Goal: Check status: Check status

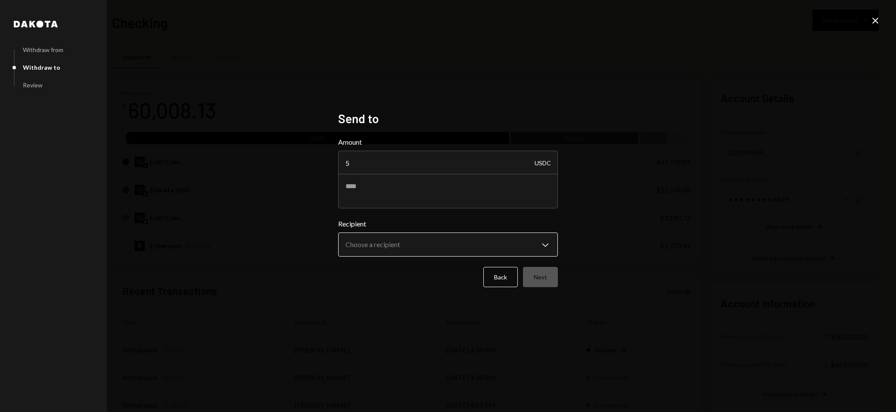
type textarea "**********"
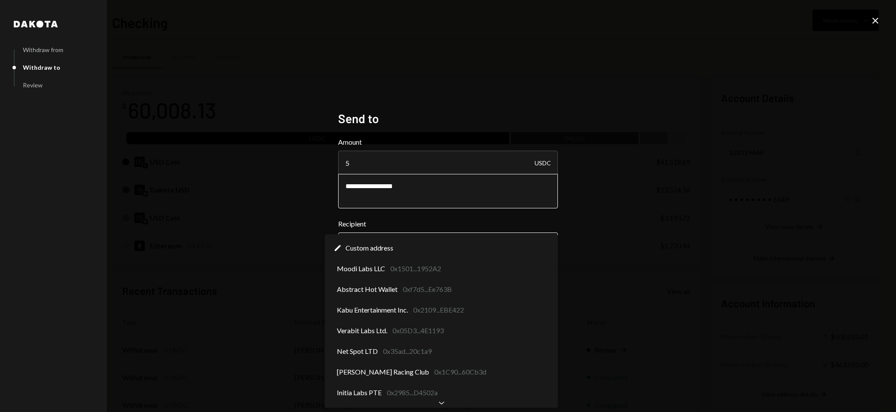
click at [478, 233] on button "Choose a recipient Chevron Down" at bounding box center [448, 245] width 220 height 24
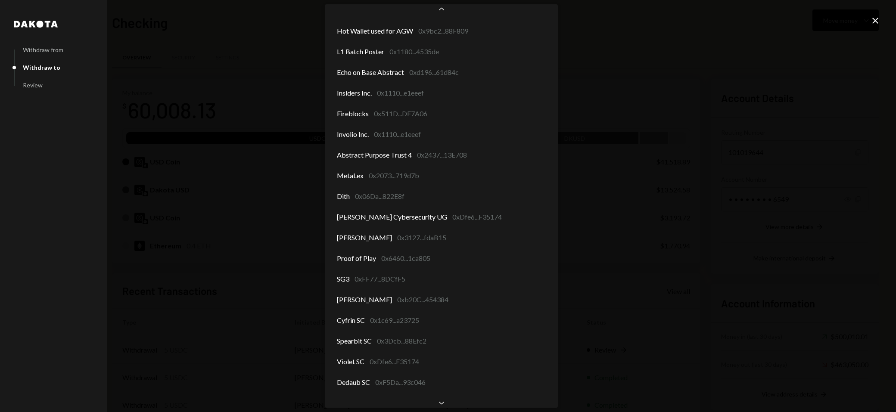
scroll to position [565, 0]
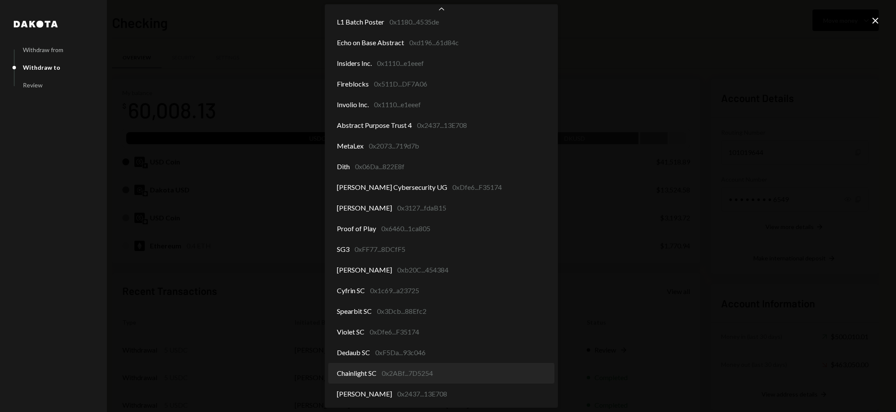
select select "**********"
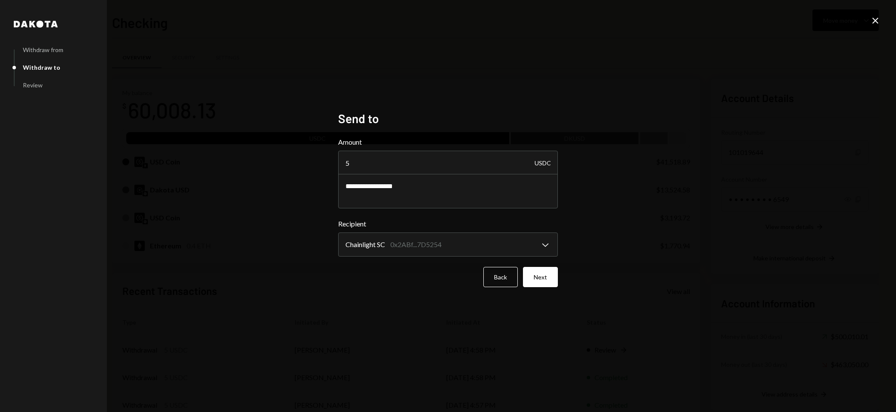
click at [543, 273] on button "Next" at bounding box center [540, 277] width 35 height 20
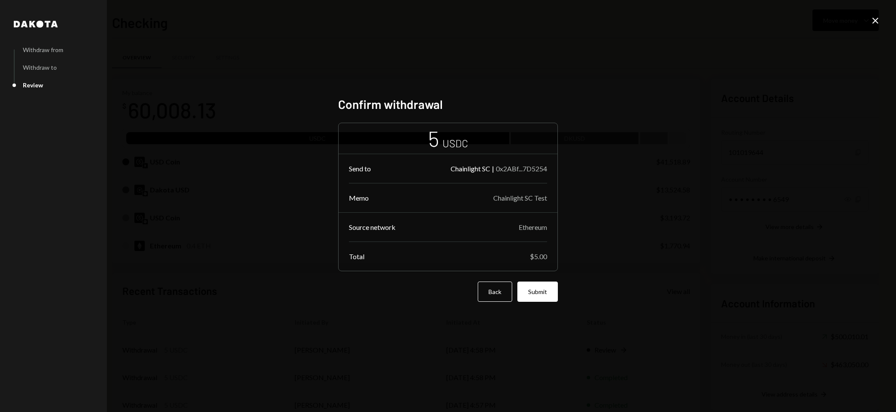
click at [538, 292] on button "Submit" at bounding box center [537, 292] width 40 height 20
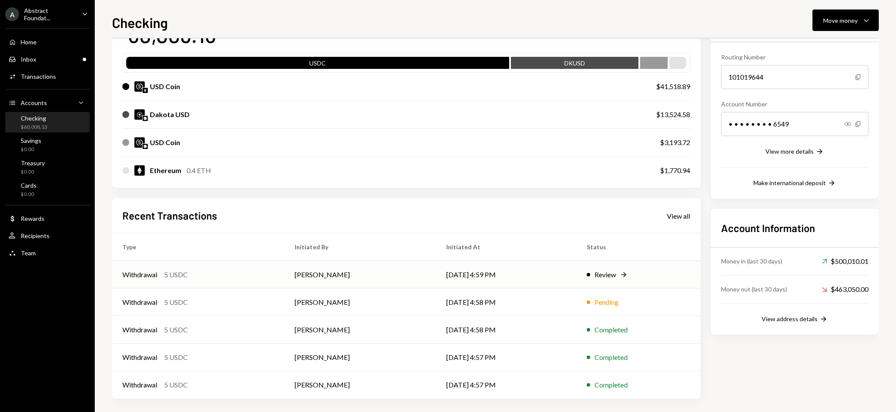
scroll to position [79, 0]
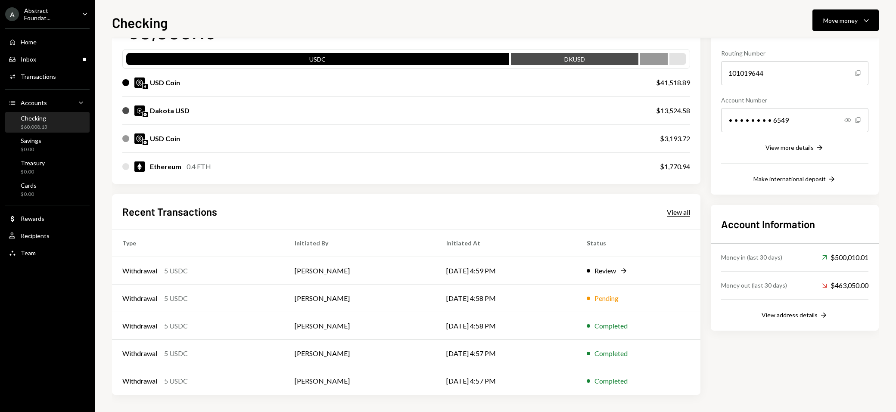
click at [675, 210] on div "View all" at bounding box center [678, 212] width 23 height 9
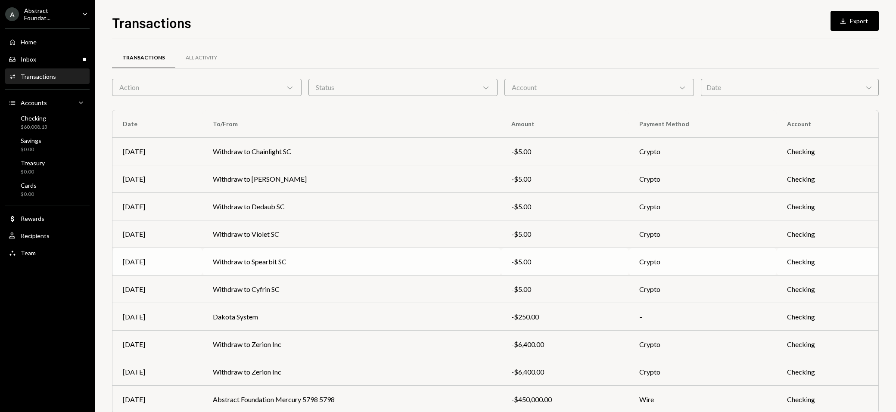
scroll to position [37, 0]
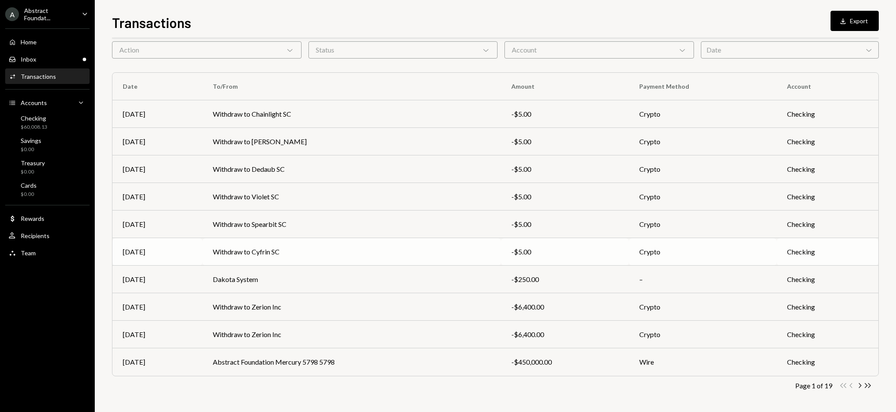
click at [307, 254] on td "Withdraw to Cyfrin SC" at bounding box center [351, 252] width 298 height 28
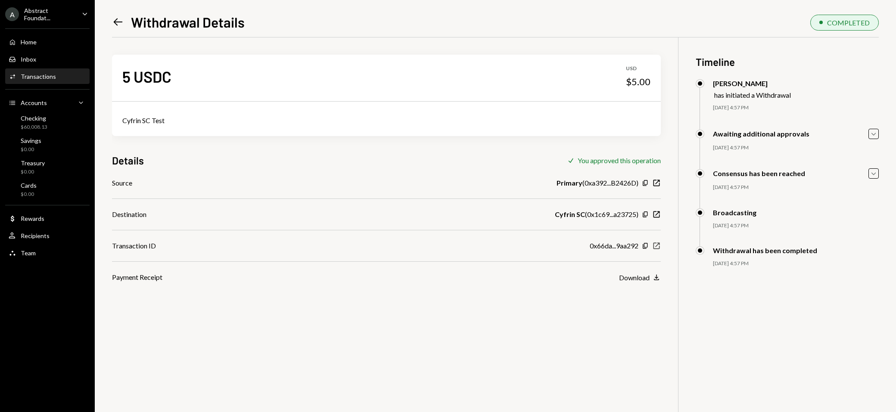
click at [660, 249] on icon "New Window" at bounding box center [656, 246] width 9 height 9
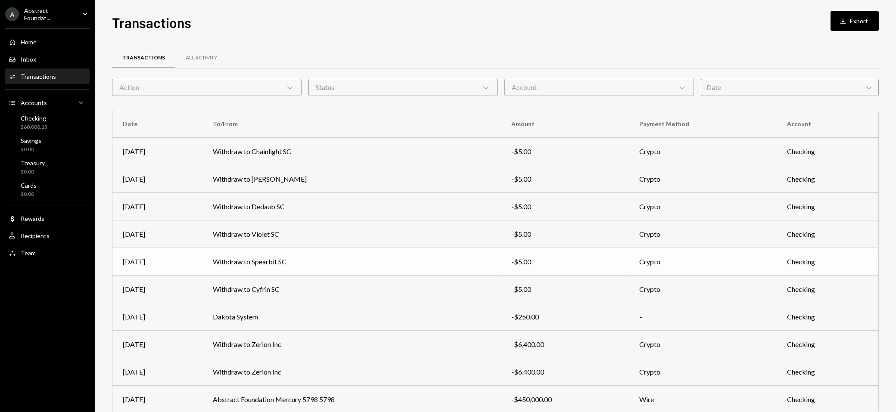
click at [318, 269] on td "Withdraw to Spearbit SC" at bounding box center [351, 262] width 298 height 28
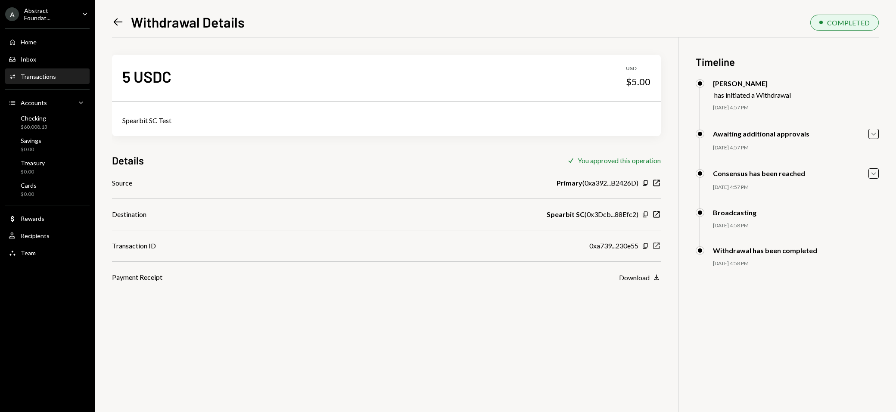
click at [659, 242] on div "0xa739...230e55 Copy New Window" at bounding box center [624, 246] width 71 height 10
click at [661, 245] on div "5 USDC USD $5.00 Spearbit SC Test Details Check You approved this operation Sou…" at bounding box center [495, 243] width 767 height 412
click at [658, 244] on icon "New Window" at bounding box center [656, 246] width 9 height 9
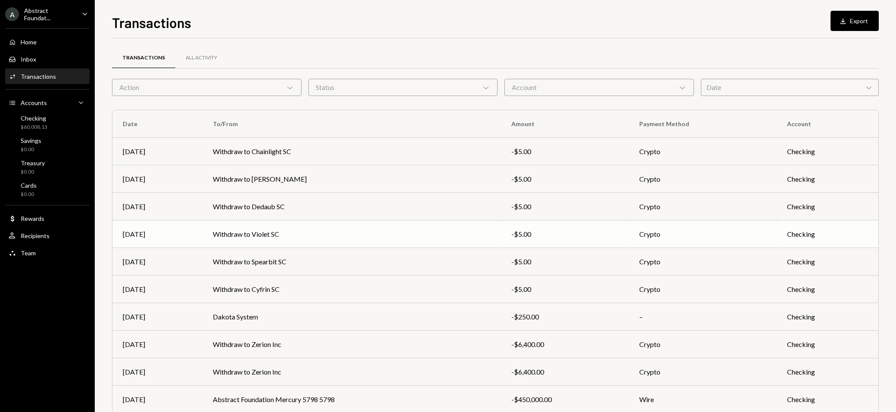
click at [271, 239] on td "Withdraw to Violet SC" at bounding box center [351, 234] width 298 height 28
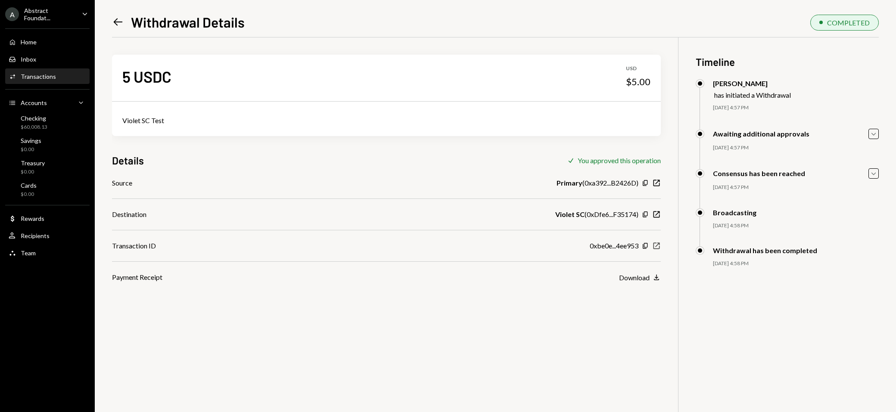
click at [656, 245] on icon "New Window" at bounding box center [656, 246] width 9 height 9
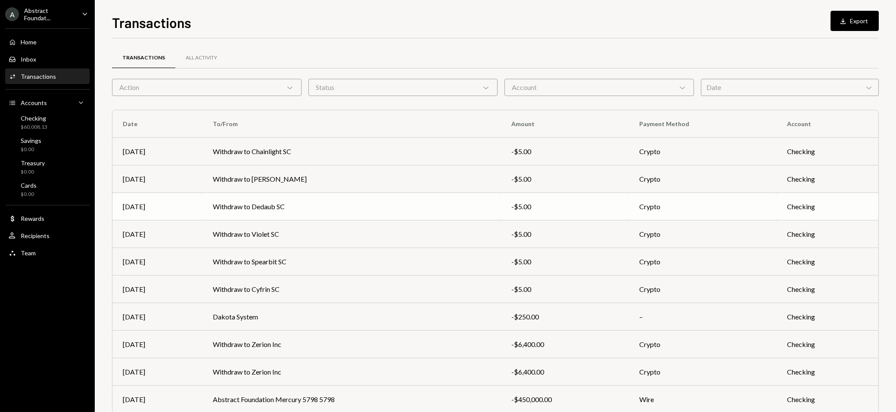
click at [280, 208] on td "Withdraw to Dedaub SC" at bounding box center [351, 207] width 298 height 28
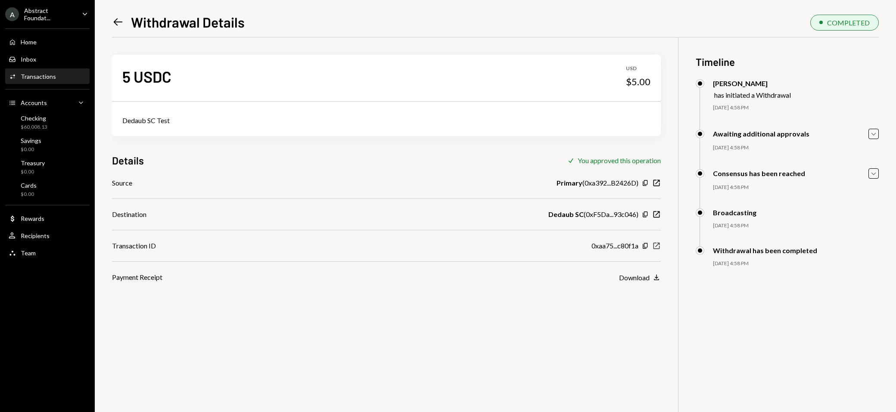
click at [655, 245] on icon "New Window" at bounding box center [656, 246] width 9 height 9
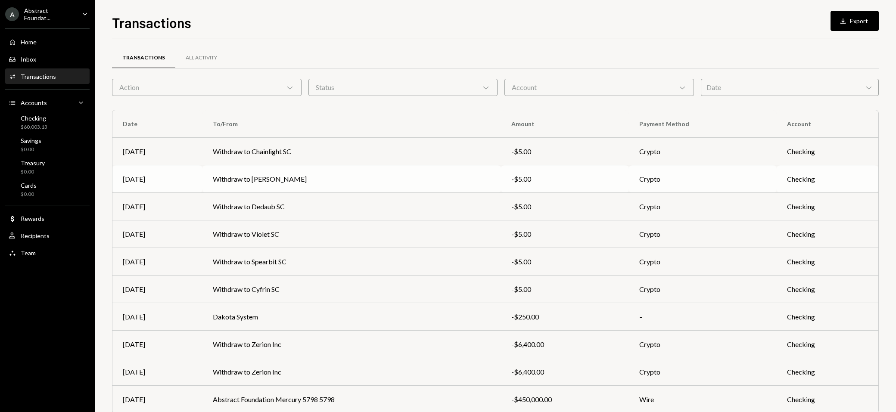
click at [299, 180] on td "Withdraw to [PERSON_NAME]" at bounding box center [351, 179] width 298 height 28
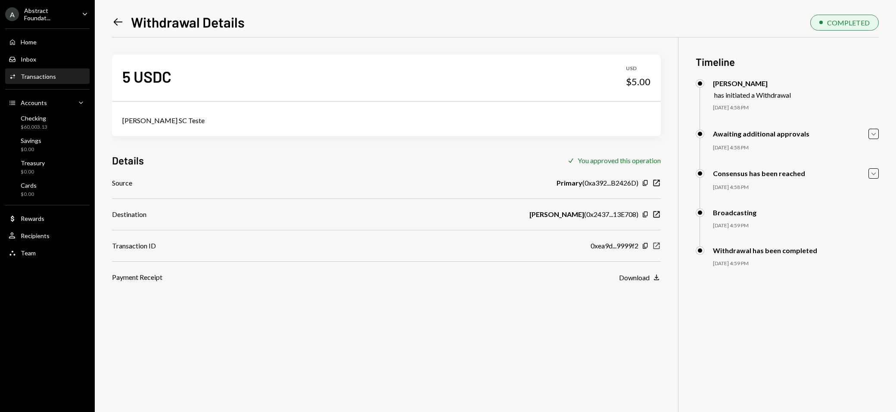
click at [656, 248] on icon "New Window" at bounding box center [656, 246] width 9 height 9
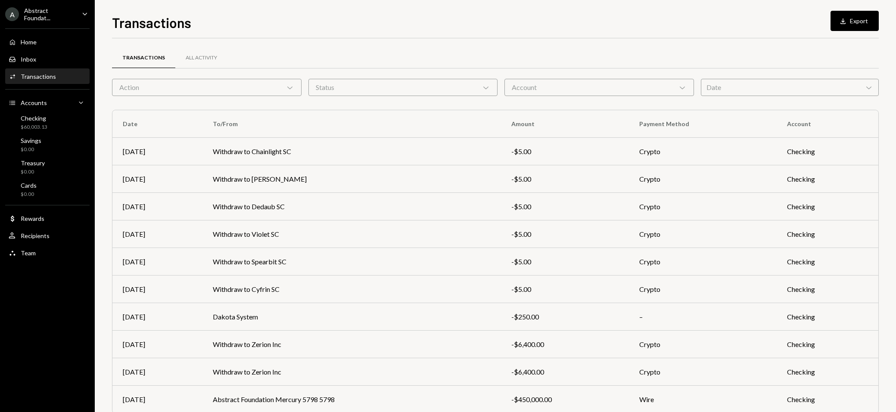
click at [410, 151] on td "Withdraw to Chainlight SC" at bounding box center [351, 152] width 298 height 28
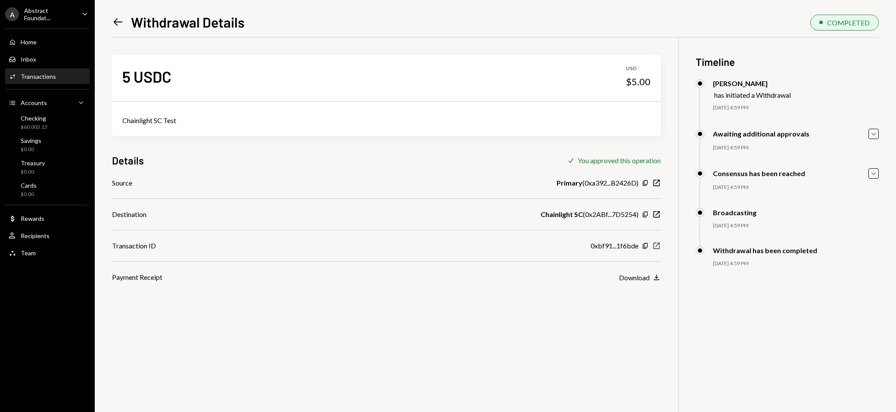
click at [656, 242] on icon "New Window" at bounding box center [656, 246] width 9 height 9
